Goal: Task Accomplishment & Management: Complete application form

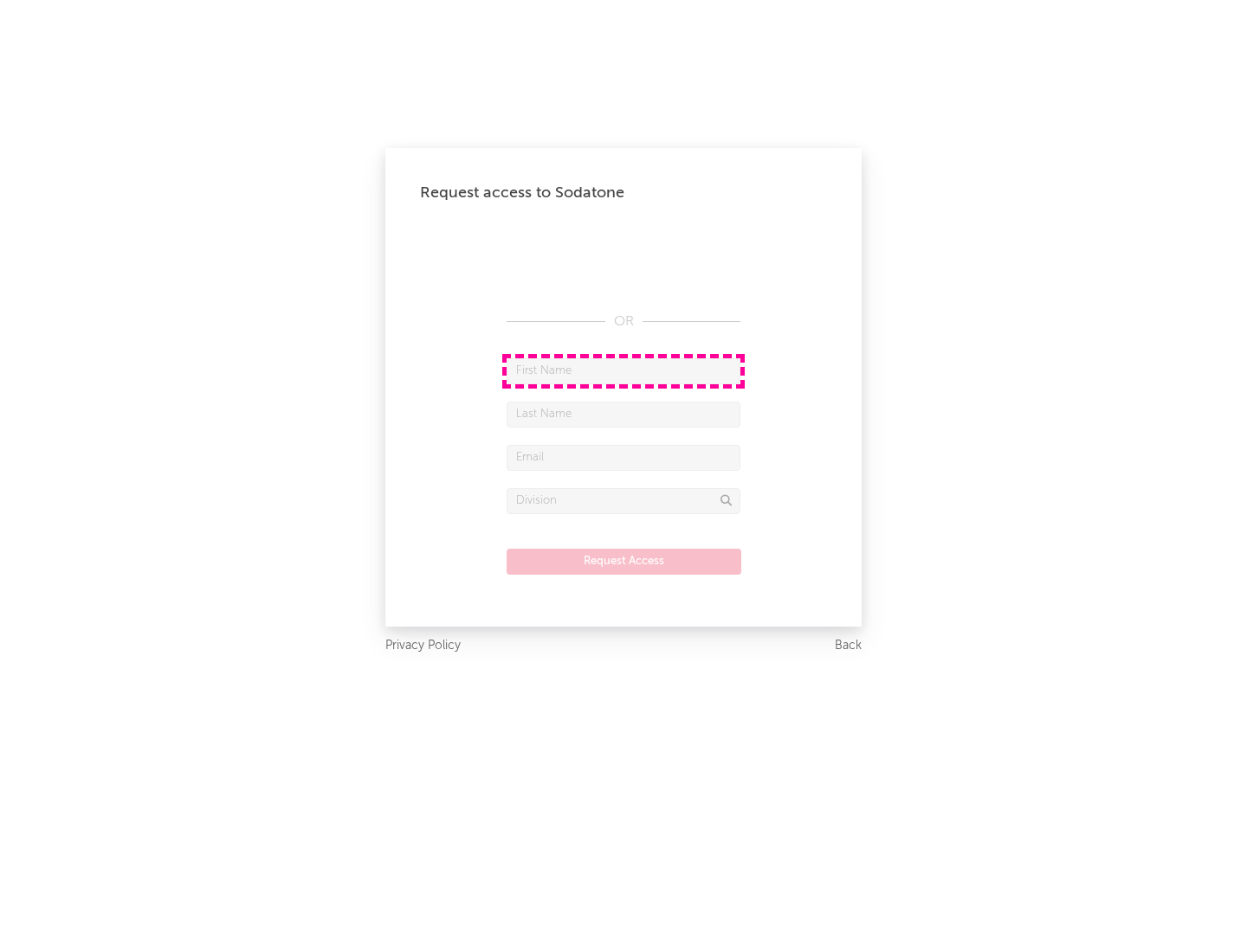
click at [624, 370] on input "text" at bounding box center [624, 372] width 234 height 26
type input "[PERSON_NAME]"
click at [624, 414] on input "text" at bounding box center [624, 415] width 234 height 26
type input "[PERSON_NAME]"
click at [624, 457] on input "text" at bounding box center [624, 458] width 234 height 26
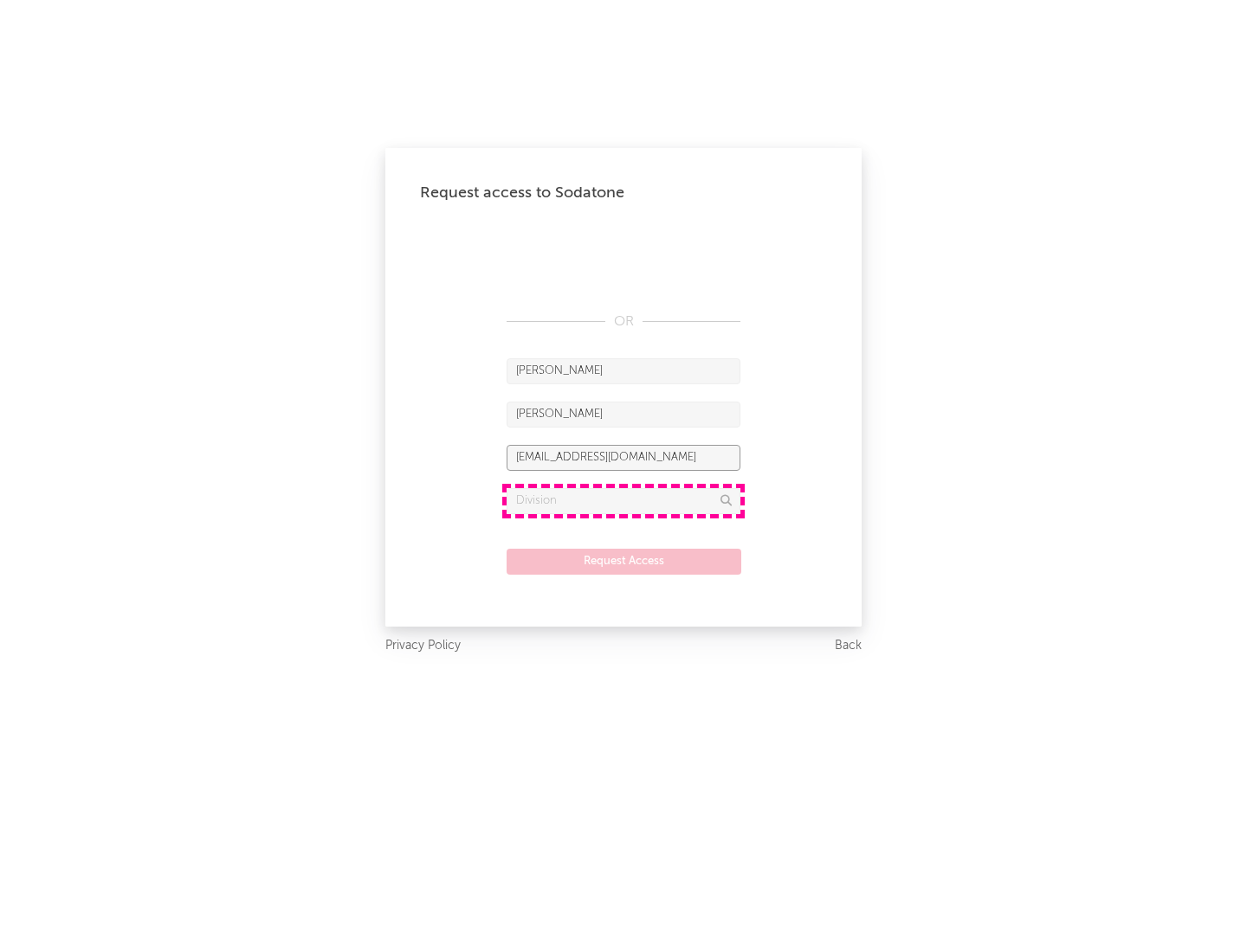
type input "[EMAIL_ADDRESS][DOMAIN_NAME]"
click at [624, 500] on input "text" at bounding box center [624, 501] width 234 height 26
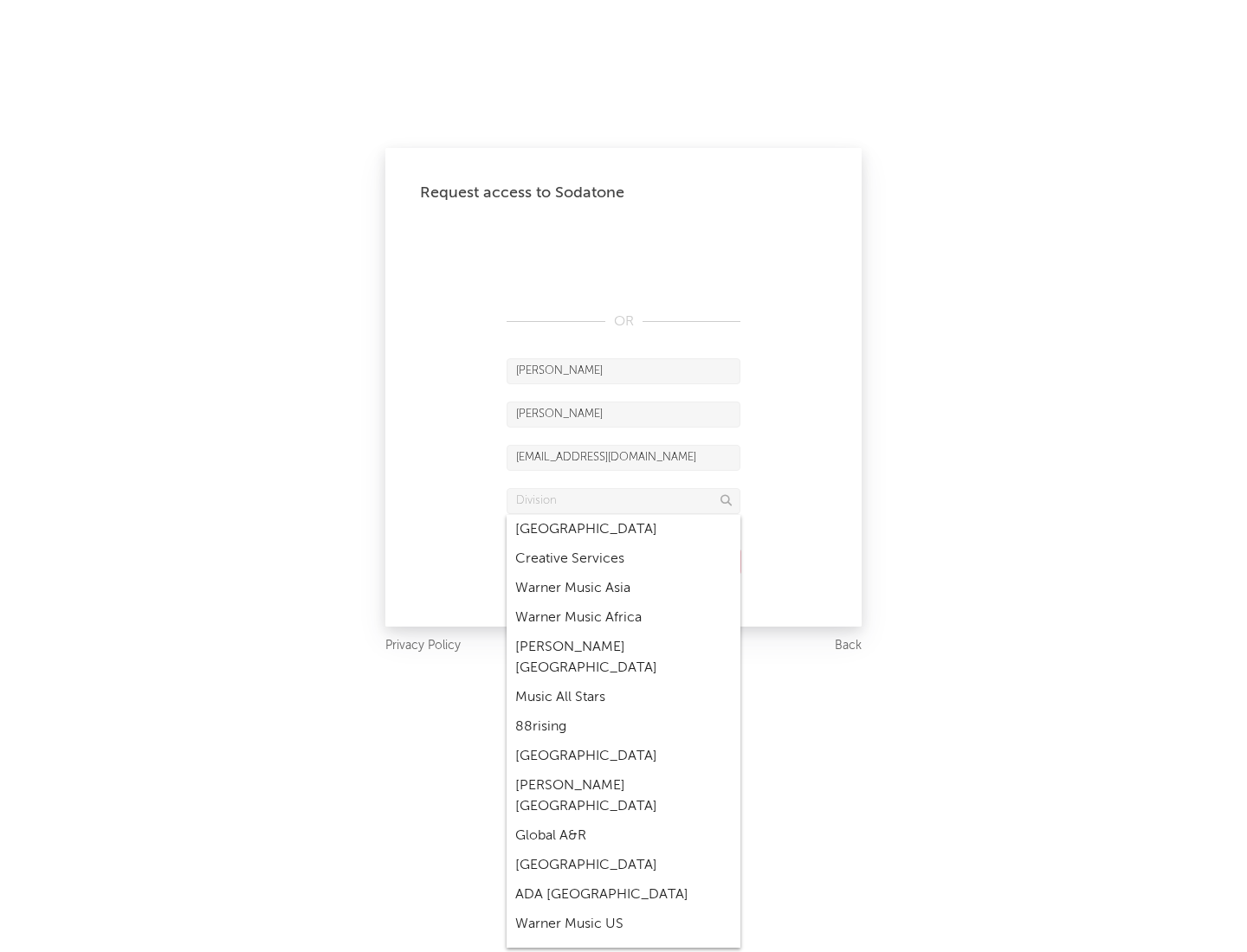
click at [624, 683] on div "Music All Stars" at bounding box center [624, 697] width 234 height 29
type input "Music All Stars"
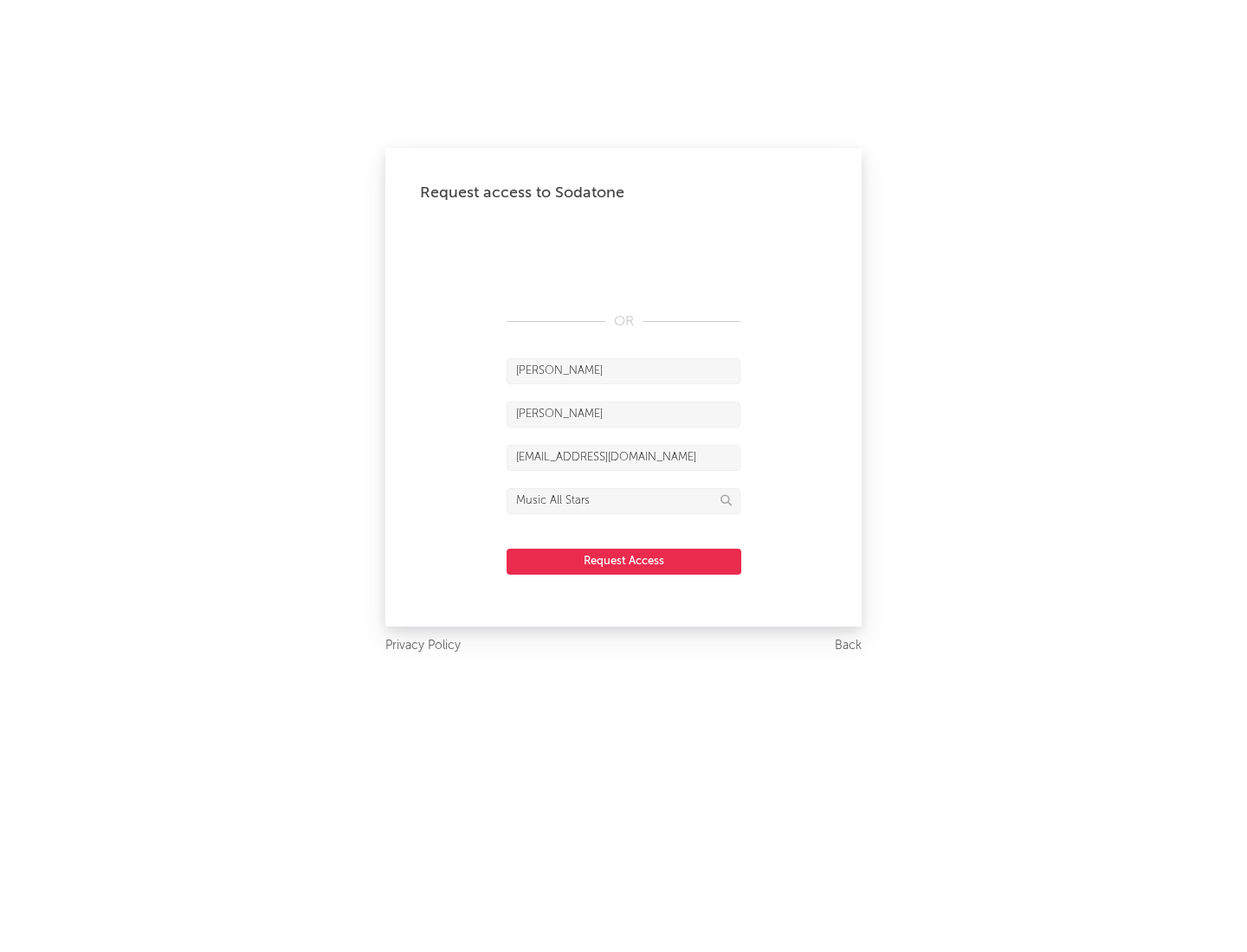
click at [624, 561] on button "Request Access" at bounding box center [624, 562] width 235 height 26
